Goal: Task Accomplishment & Management: Use online tool/utility

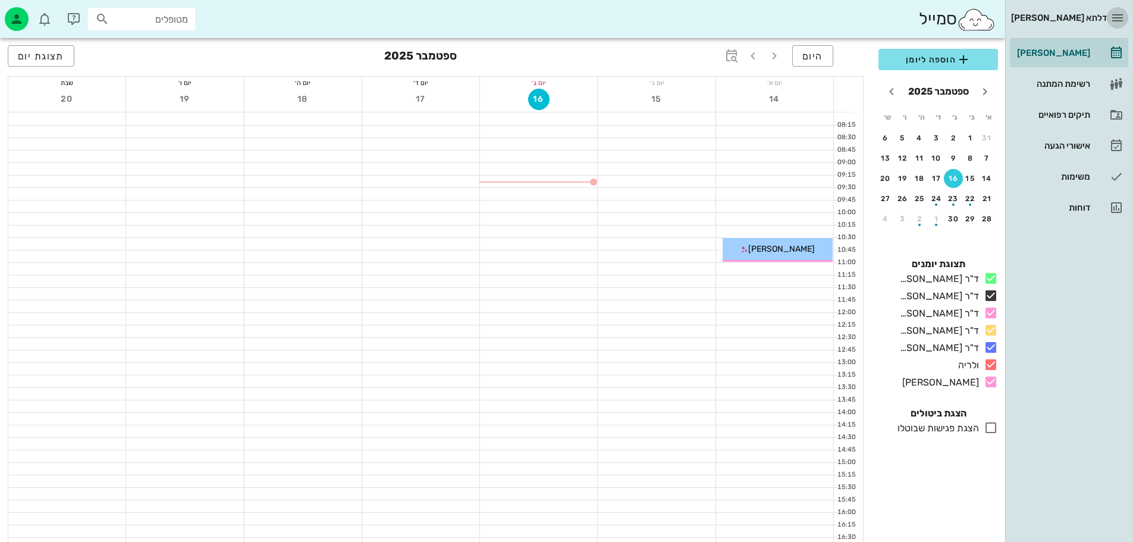
click at [1120, 21] on icon "button" at bounding box center [1117, 18] width 14 height 14
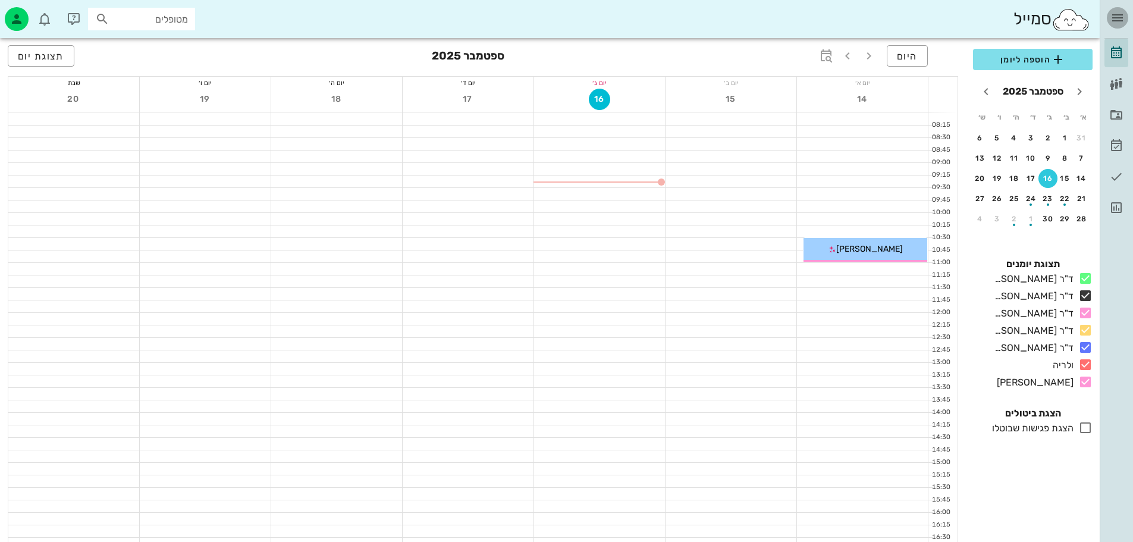
click at [1118, 15] on icon "button" at bounding box center [1117, 18] width 14 height 14
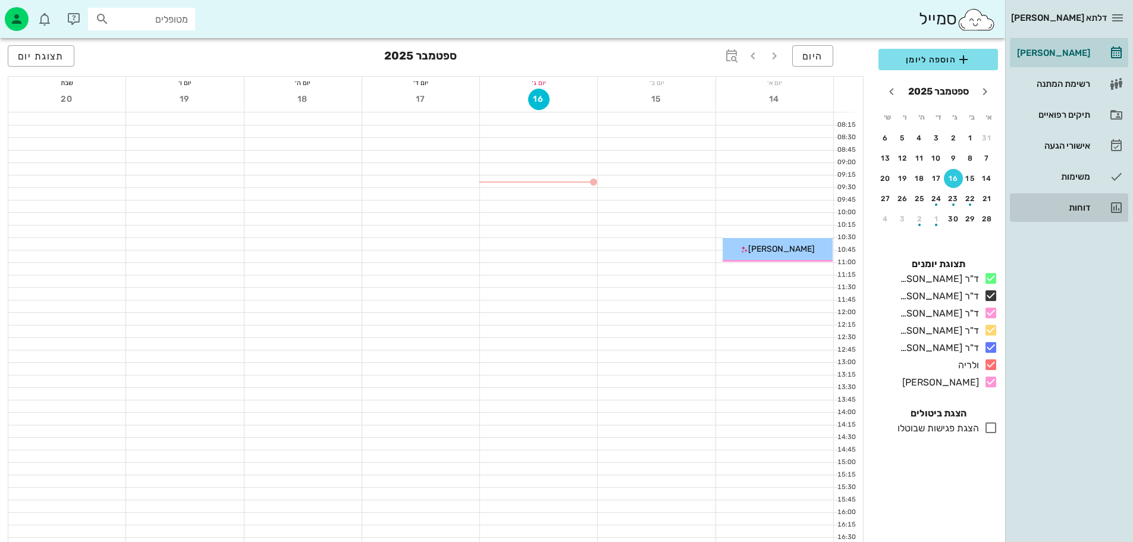
click at [1079, 203] on div "דוחות" at bounding box center [1052, 208] width 76 height 10
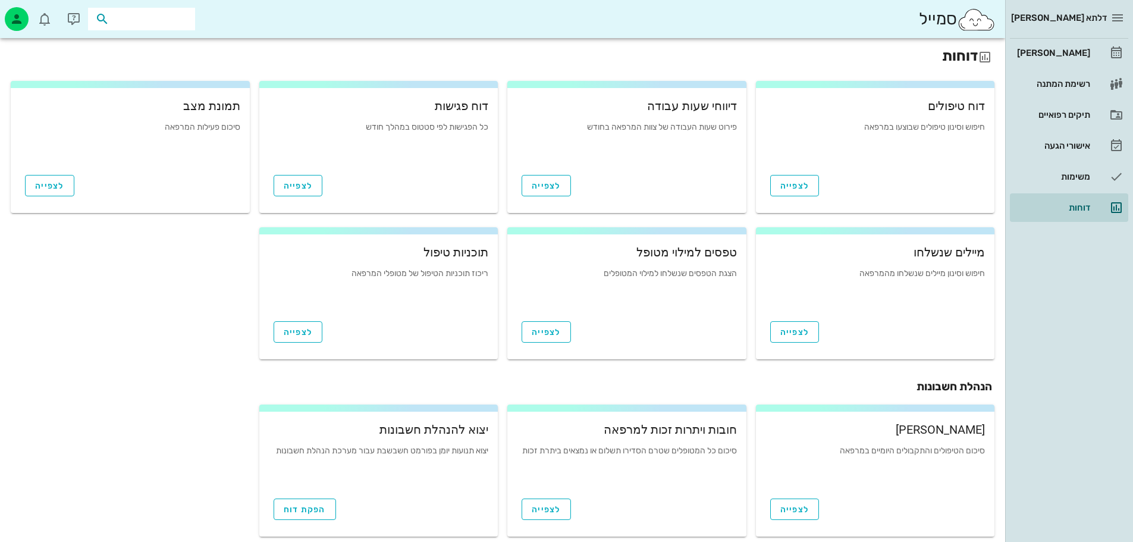
click at [140, 23] on input "text" at bounding box center [150, 18] width 76 height 15
click at [1079, 57] on div "[PERSON_NAME]" at bounding box center [1052, 52] width 76 height 19
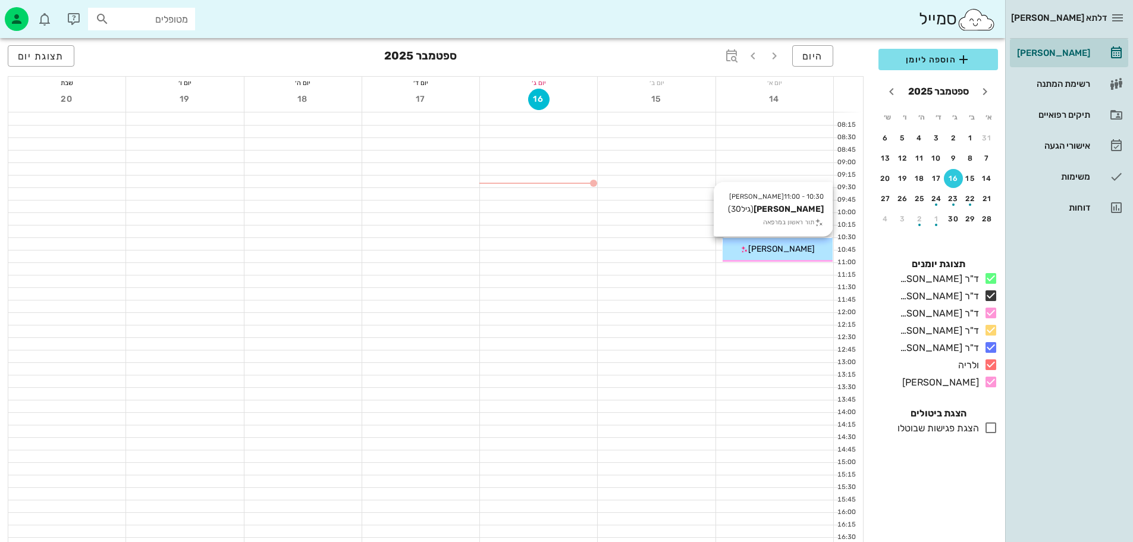
click at [787, 250] on span "[PERSON_NAME]" at bounding box center [781, 249] width 67 height 10
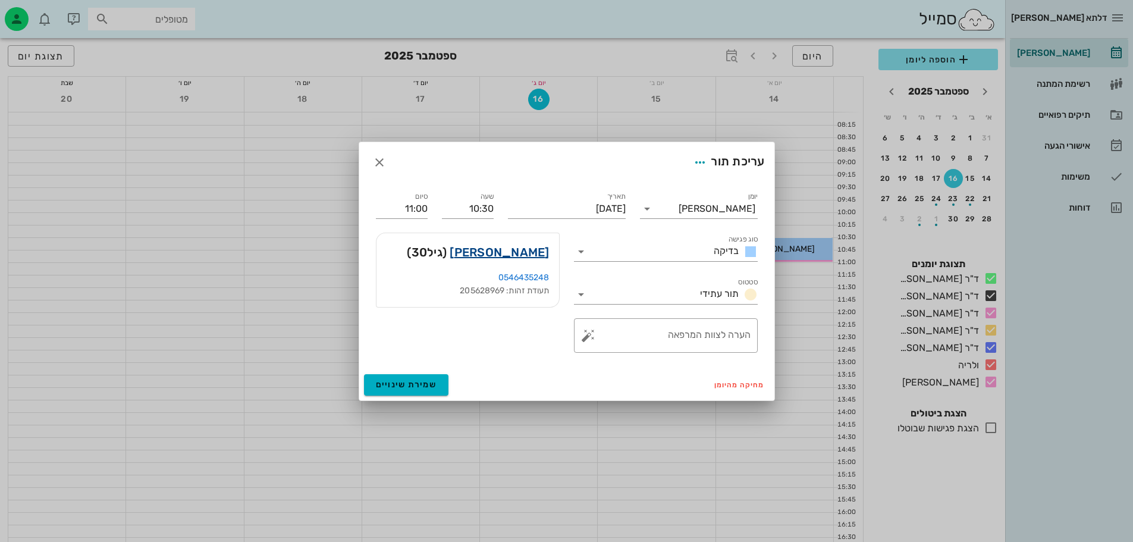
click at [526, 248] on link "[PERSON_NAME]" at bounding box center [499, 252] width 99 height 19
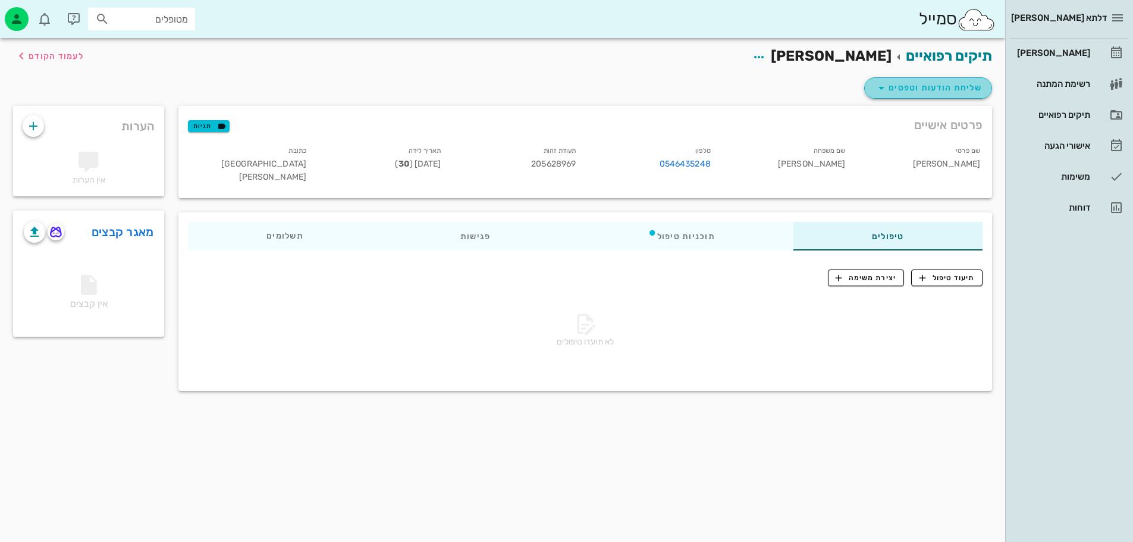
click at [888, 88] on icon "button" at bounding box center [881, 88] width 14 height 14
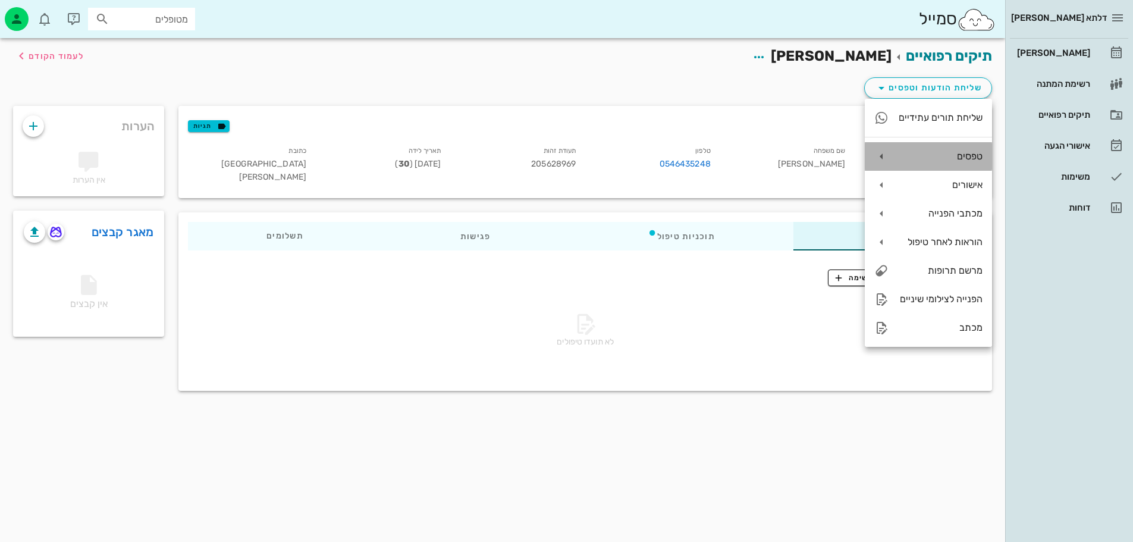
click at [959, 157] on div "טפסים" at bounding box center [940, 155] width 84 height 11
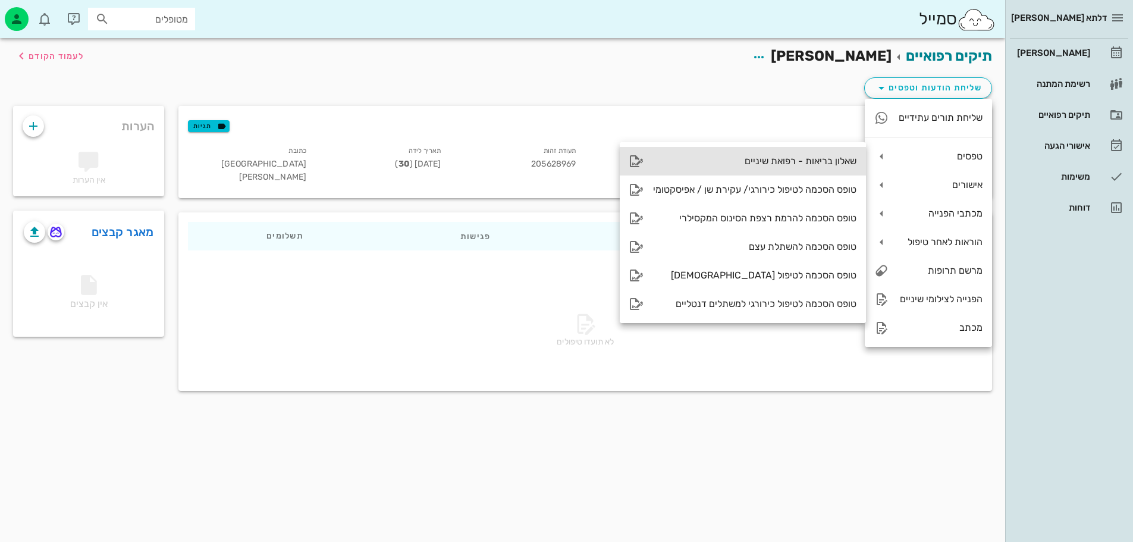
click at [841, 159] on div "שאלון בריאות - רפואת שיניים" at bounding box center [754, 160] width 203 height 11
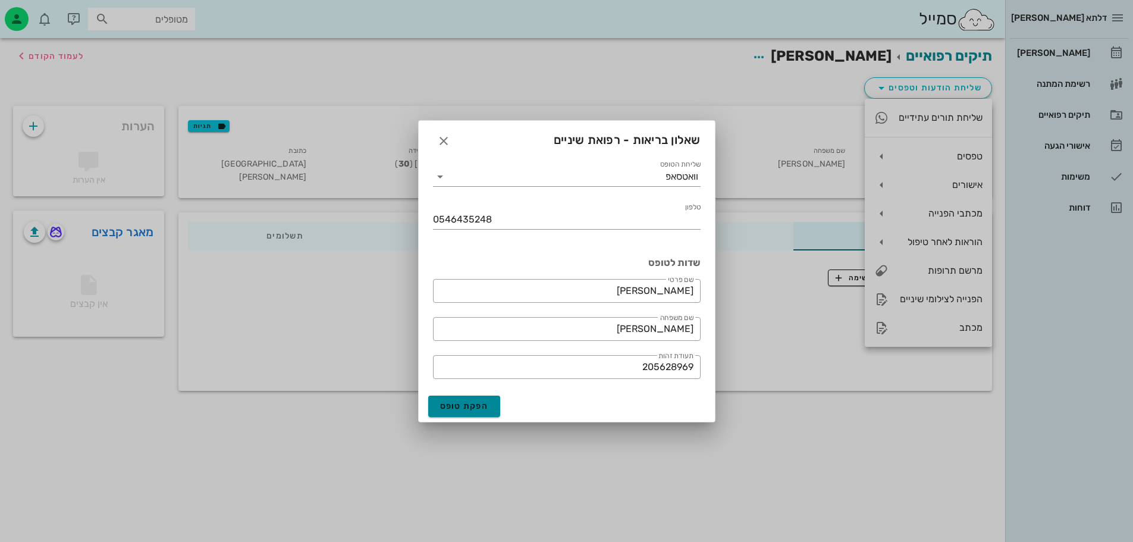
click at [495, 404] on button "הפקת טופס" at bounding box center [464, 405] width 73 height 21
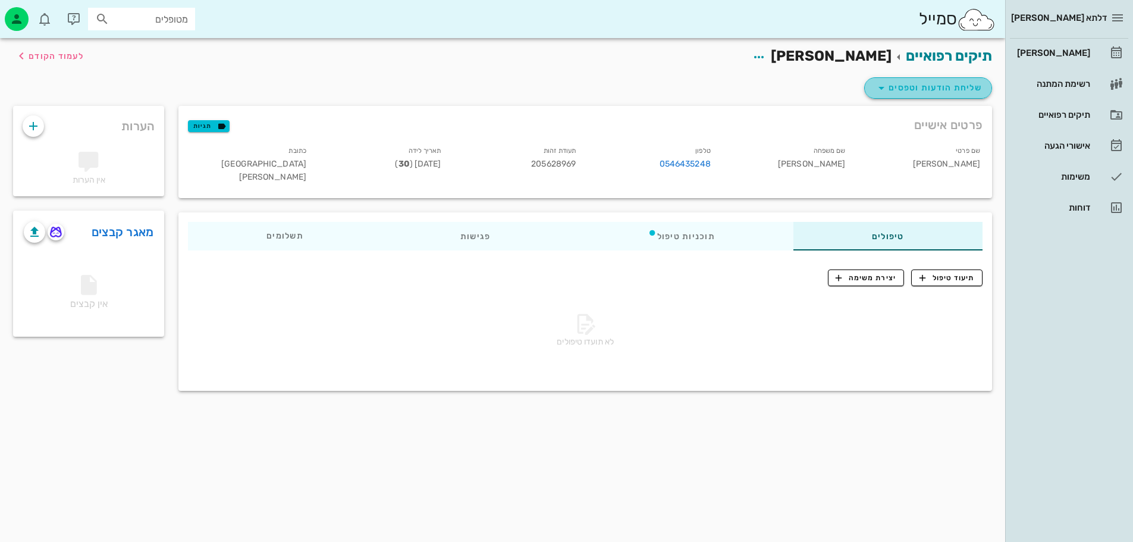
click at [887, 78] on button "שליחת הודעות וטפסים" at bounding box center [928, 87] width 128 height 21
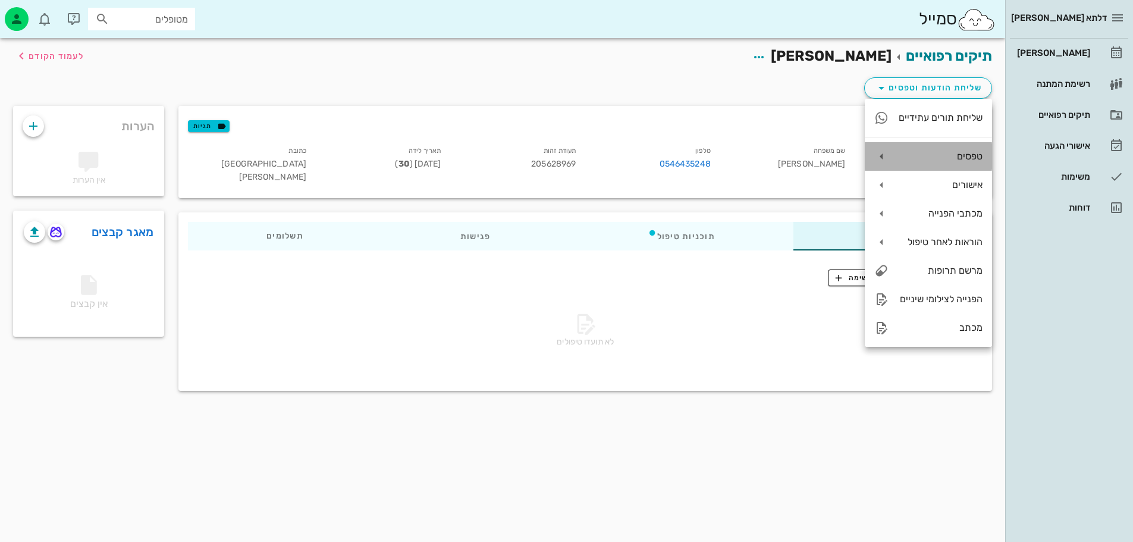
click at [967, 155] on div "טפסים" at bounding box center [940, 155] width 84 height 11
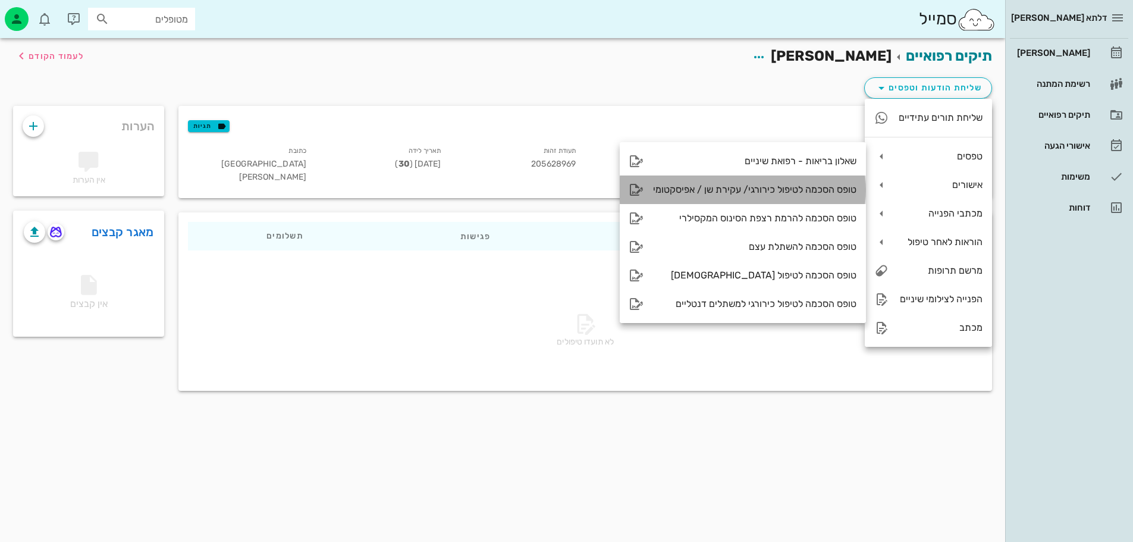
click at [820, 183] on div "טופס הסכמה לטיפול כירורגי/ עקירת שן / אפיסקטומי" at bounding box center [743, 189] width 246 height 29
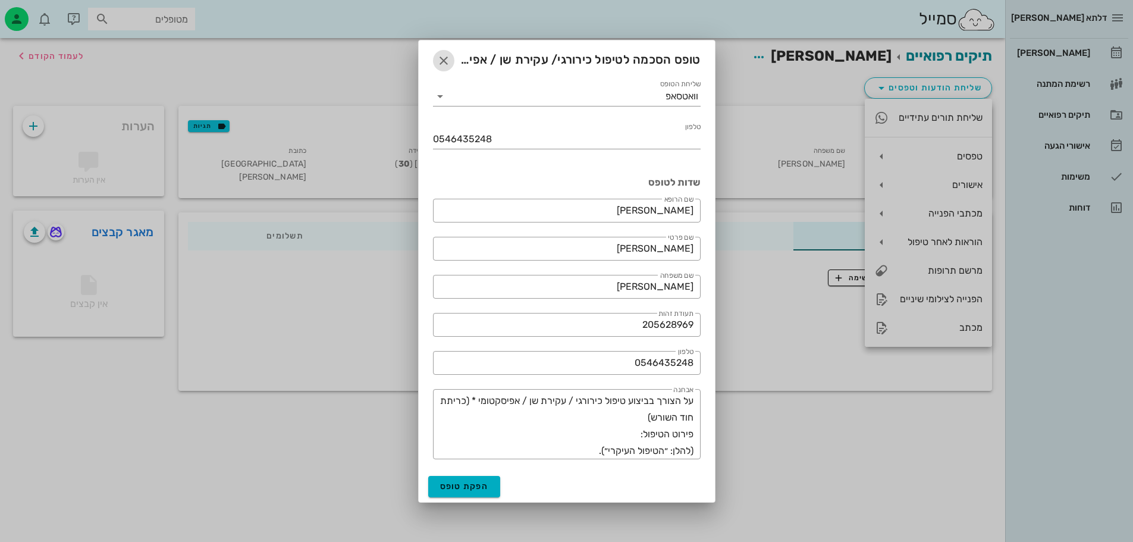
click at [443, 66] on icon "button" at bounding box center [443, 61] width 14 height 14
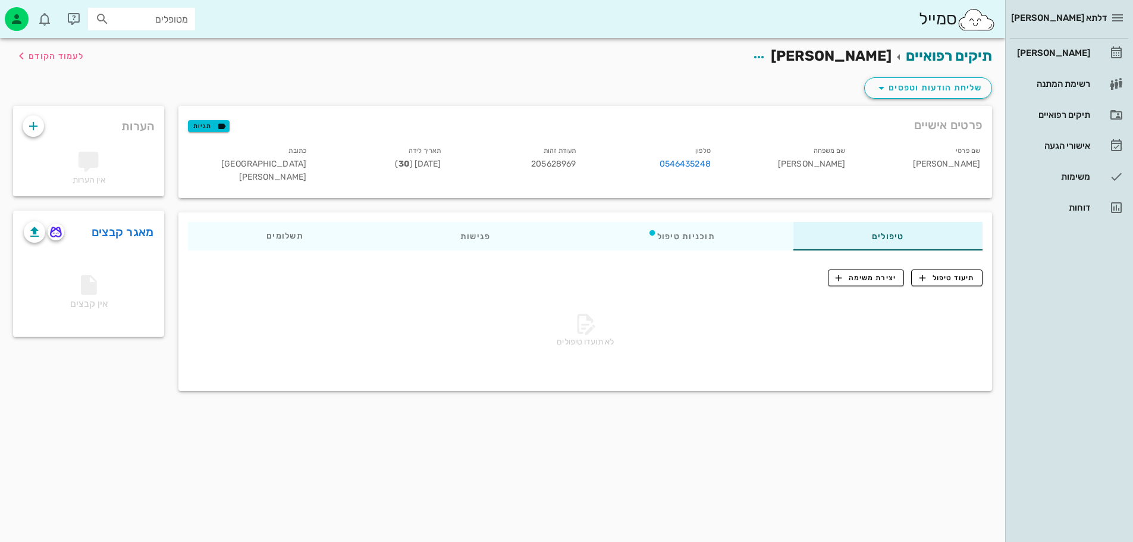
click at [941, 75] on div "שליחת הודעות וטפסים" at bounding box center [502, 90] width 993 height 31
drag, startPoint x: 941, startPoint y: 80, endPoint x: 941, endPoint y: 88, distance: 8.3
click at [941, 79] on button "שליחת הודעות וטפסים" at bounding box center [928, 87] width 128 height 21
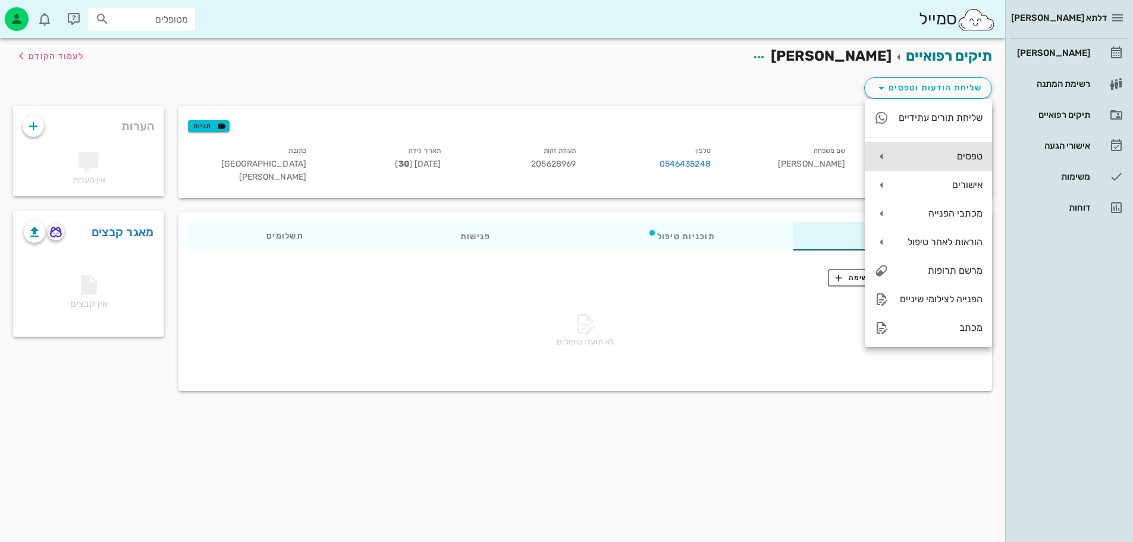
click at [880, 159] on icon at bounding box center [881, 156] width 14 height 14
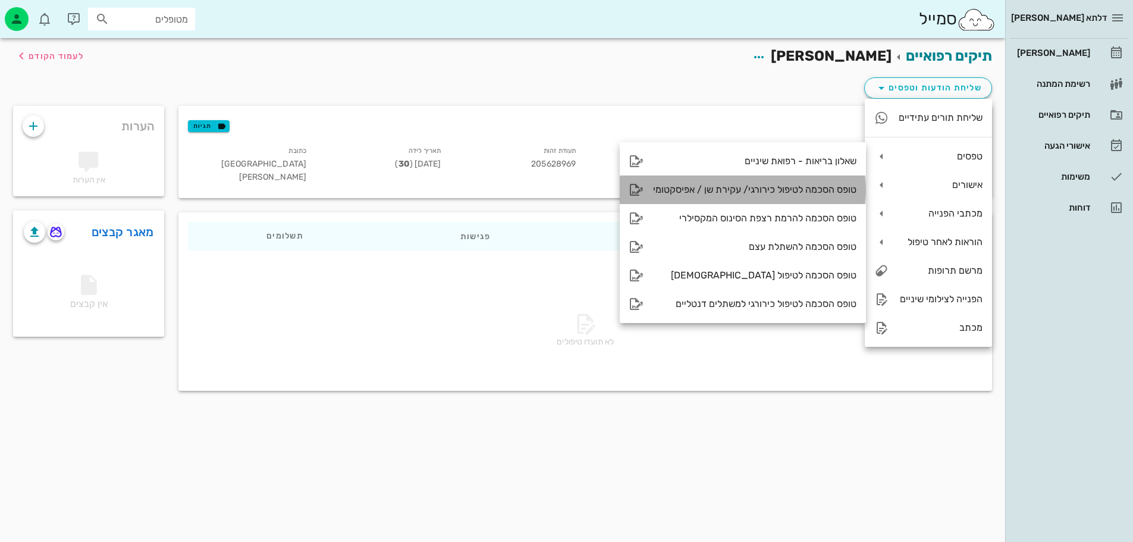
click at [633, 187] on icon at bounding box center [636, 190] width 14 height 14
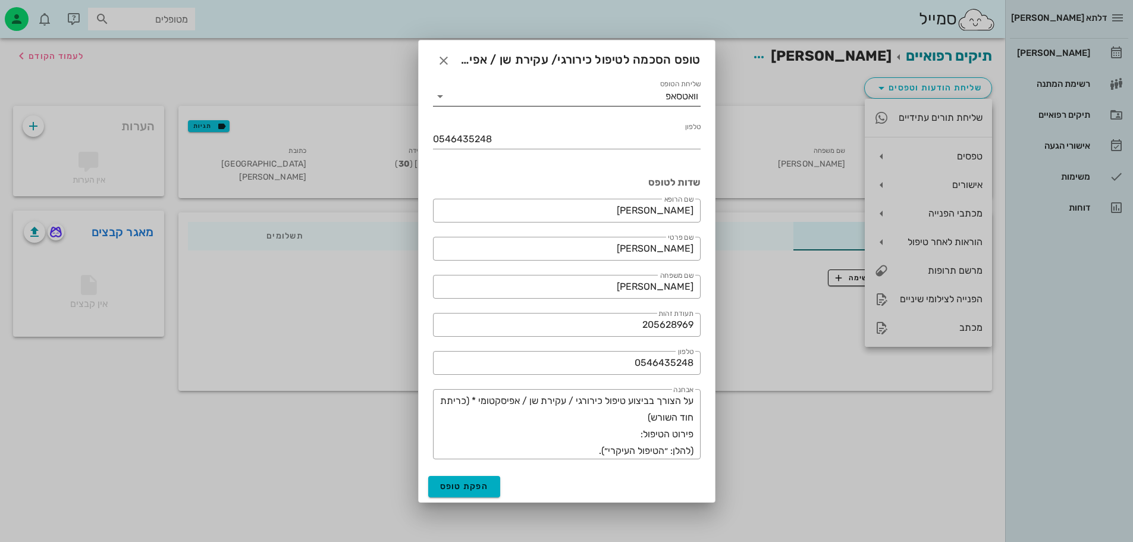
click at [563, 102] on input "שליחת הטופס" at bounding box center [558, 96] width 216 height 19
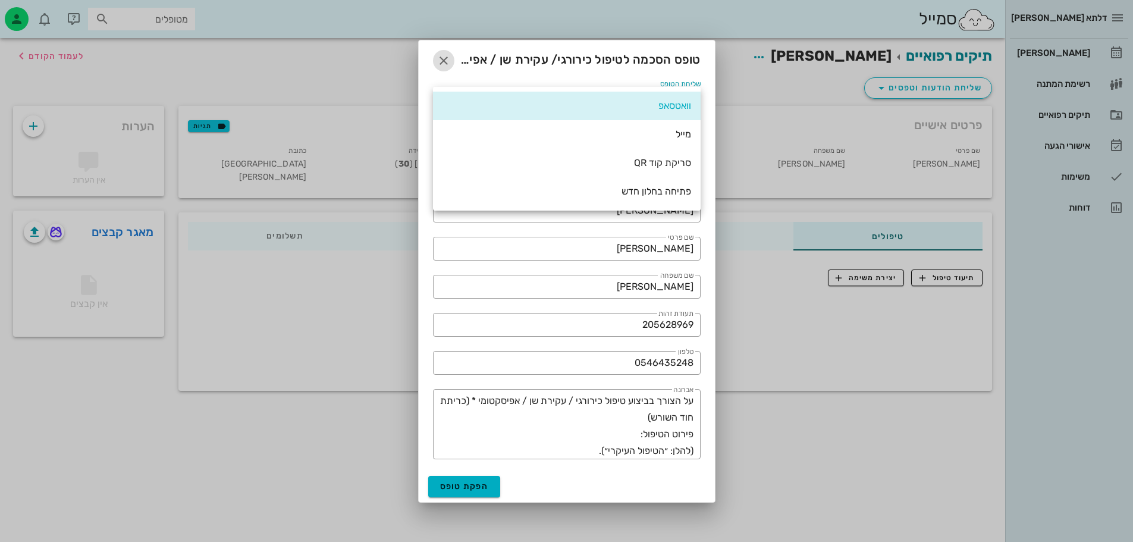
click at [449, 62] on icon "button" at bounding box center [443, 61] width 14 height 14
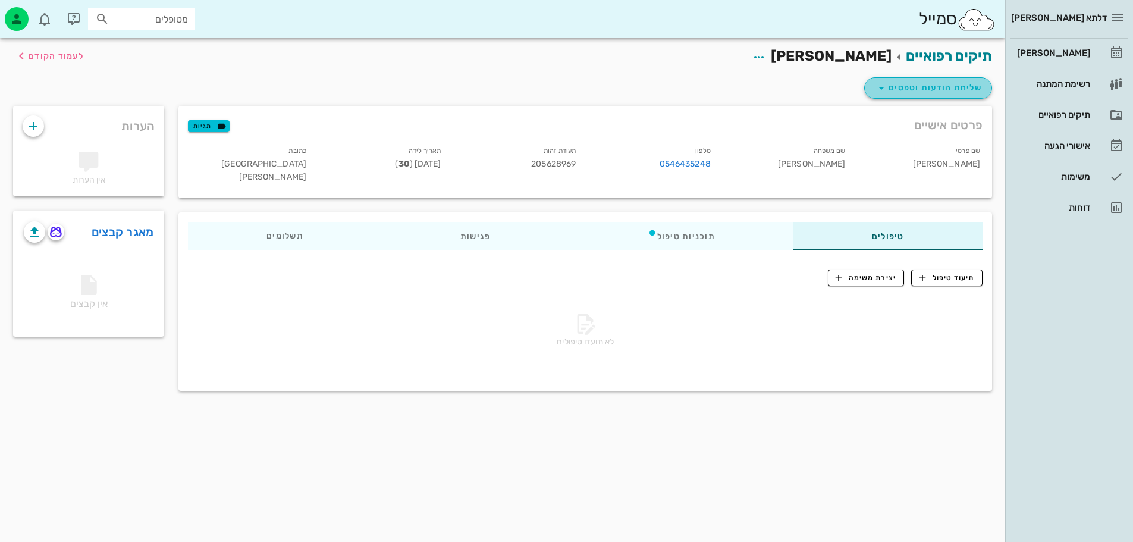
click at [933, 93] on span "שליחת הודעות וטפסים" at bounding box center [928, 88] width 108 height 14
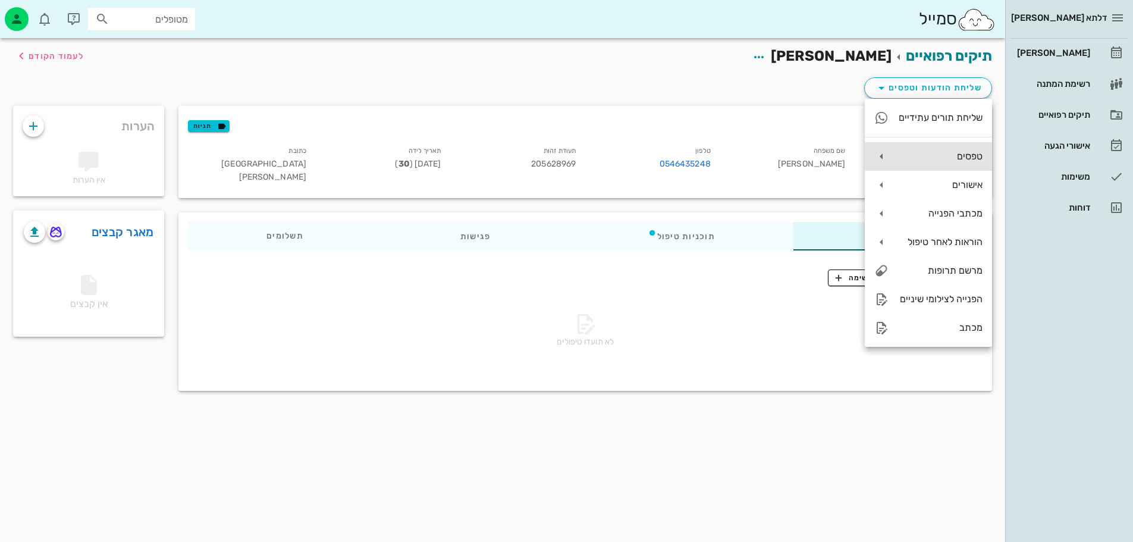
click at [876, 151] on icon at bounding box center [881, 156] width 14 height 14
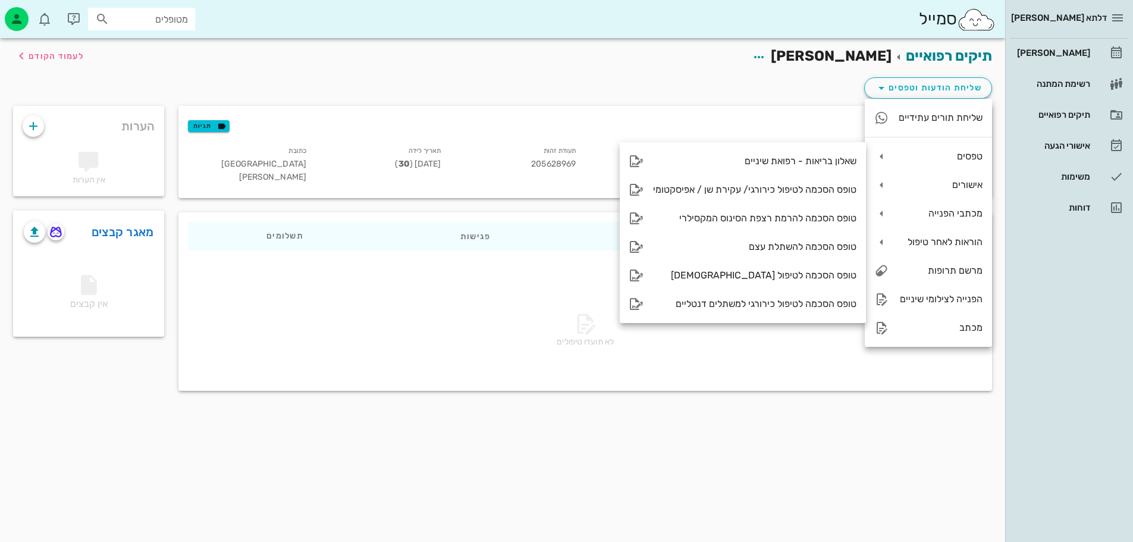
click at [731, 77] on div "שליחת הודעות וטפסים" at bounding box center [502, 90] width 993 height 31
